Goal: Task Accomplishment & Management: Manage account settings

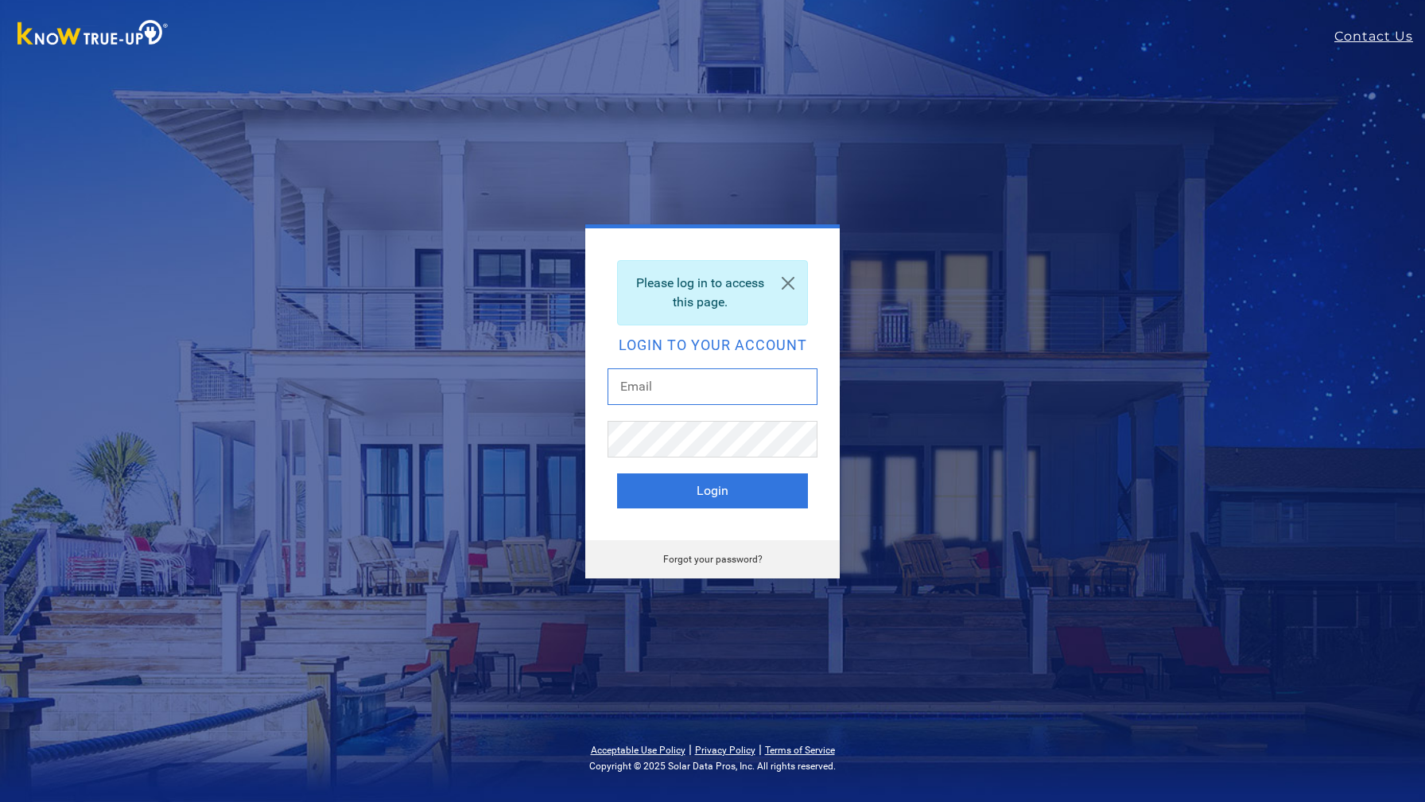
click at [694, 376] on input "text" at bounding box center [713, 386] width 210 height 37
type input "im.khem@gmail.com"
click at [676, 490] on button "Login" at bounding box center [712, 490] width 191 height 35
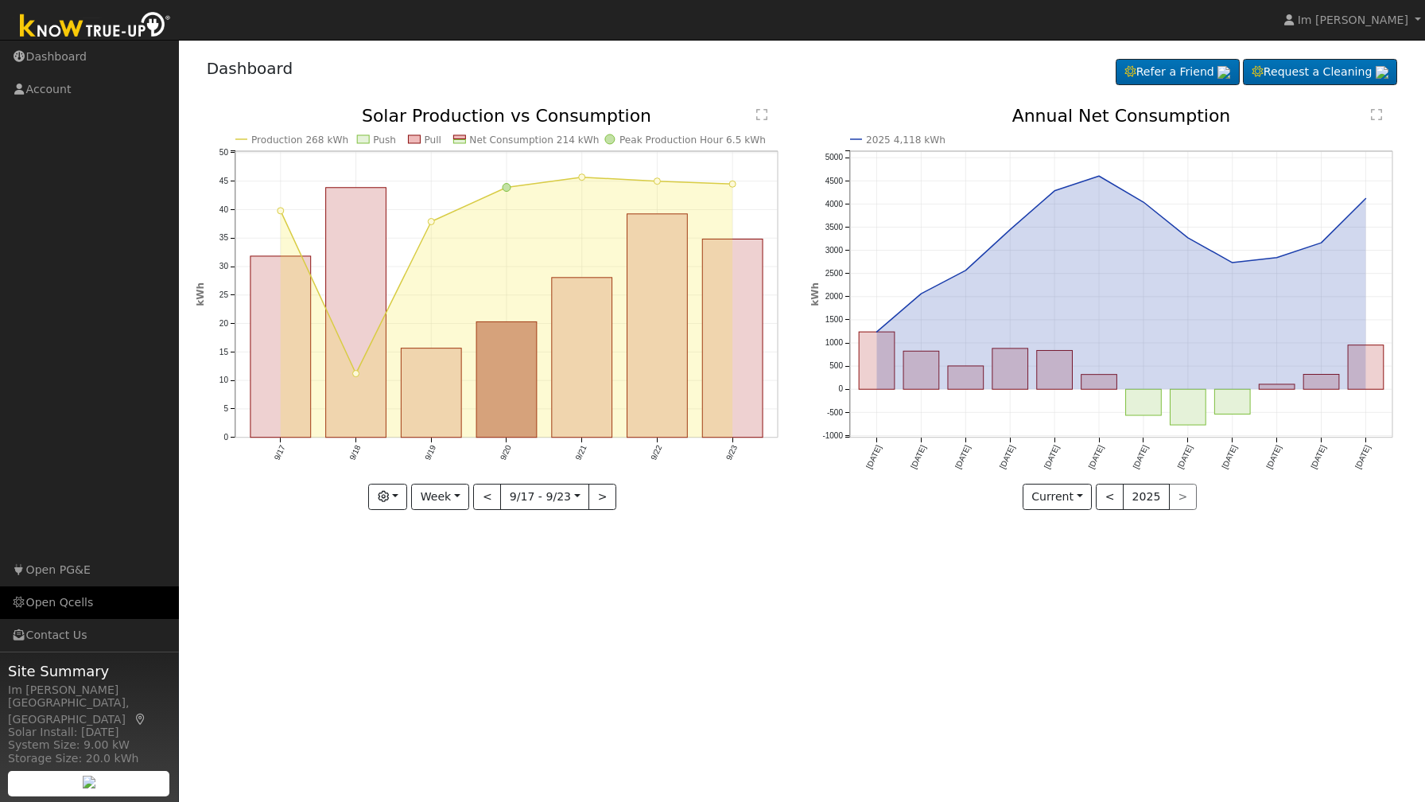
click at [35, 608] on link "Open Qcells" at bounding box center [89, 602] width 179 height 33
click at [1419, 27] on link "Im [PERSON_NAME]" at bounding box center [1352, 20] width 145 height 40
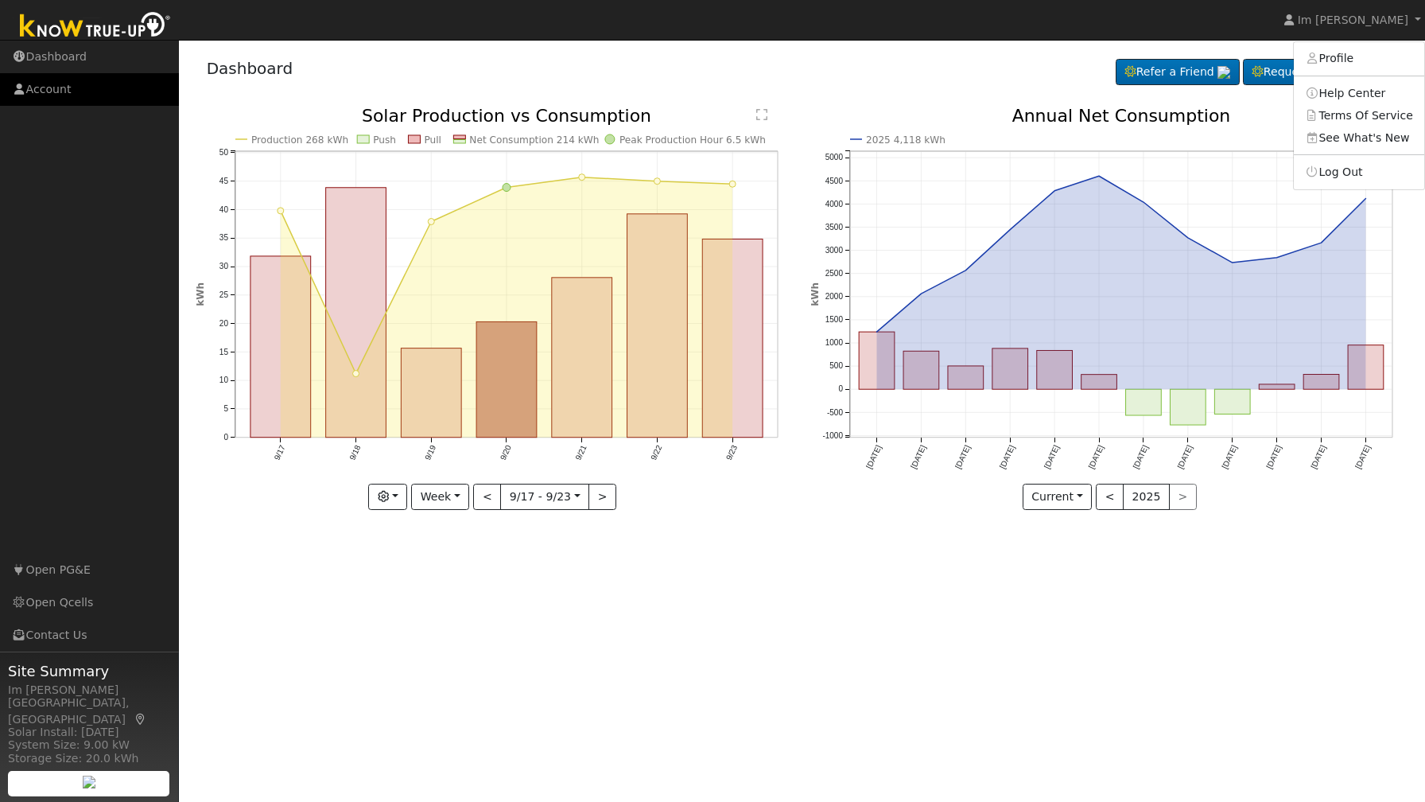
click at [55, 95] on link "Account" at bounding box center [89, 89] width 179 height 33
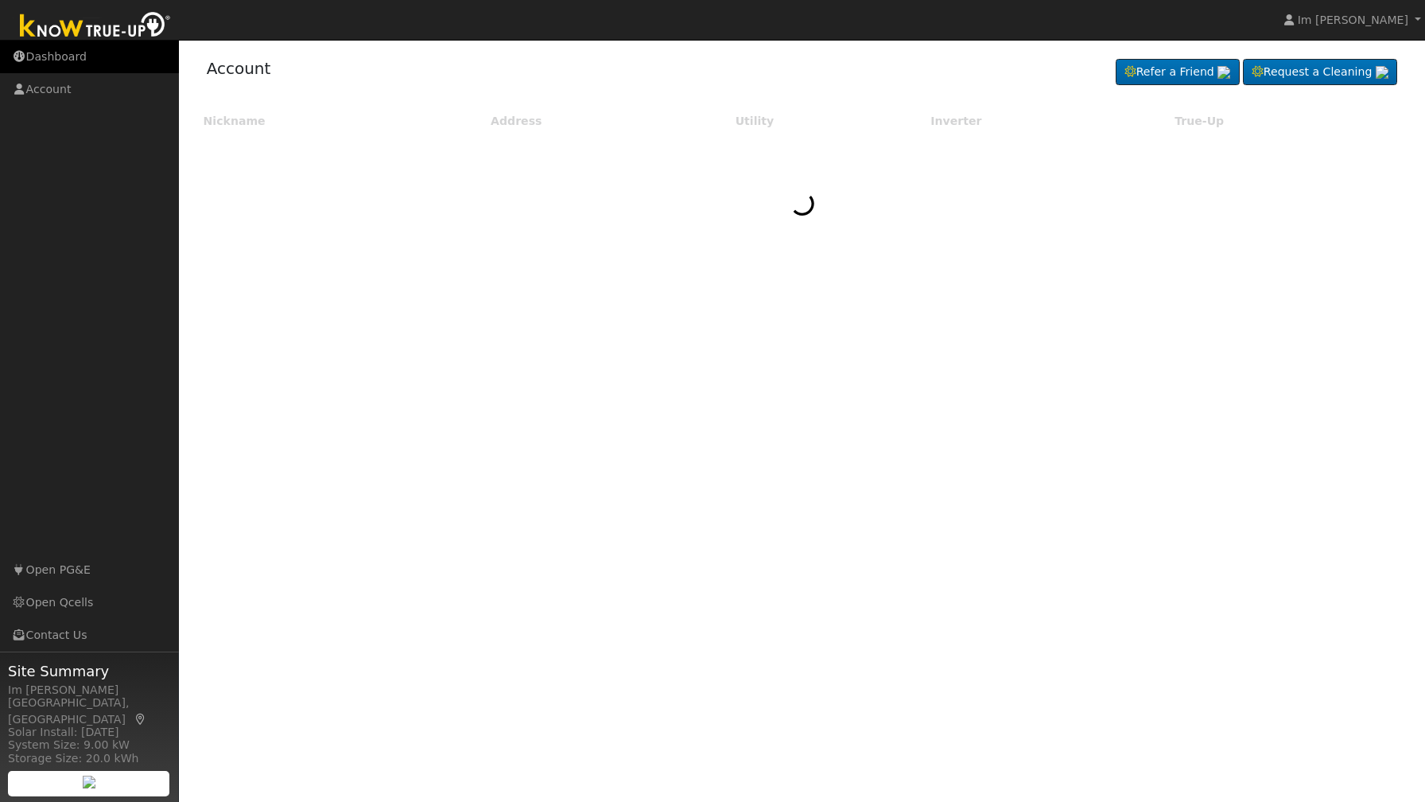
click at [53, 64] on link "Dashboard" at bounding box center [89, 57] width 179 height 33
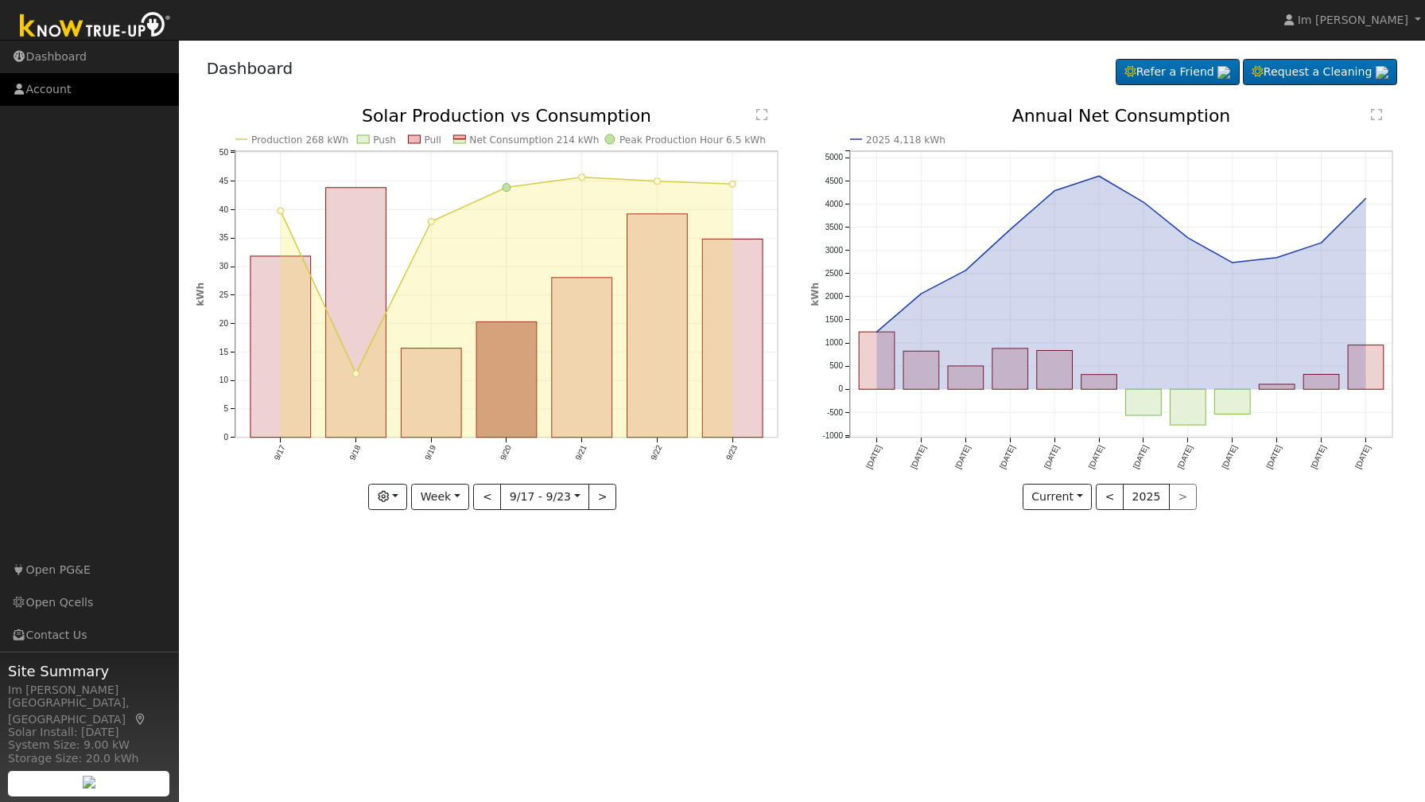
click at [64, 94] on link "Account" at bounding box center [89, 89] width 179 height 33
